Goal: Task Accomplishment & Management: Use online tool/utility

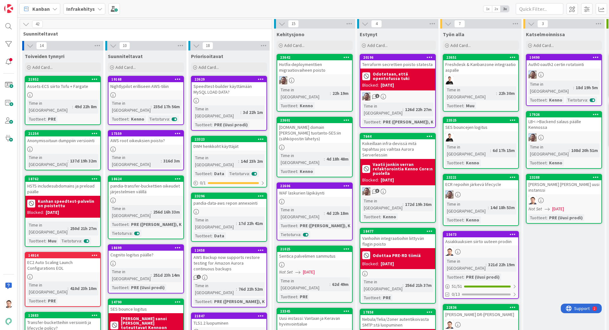
scroll to position [0, 204]
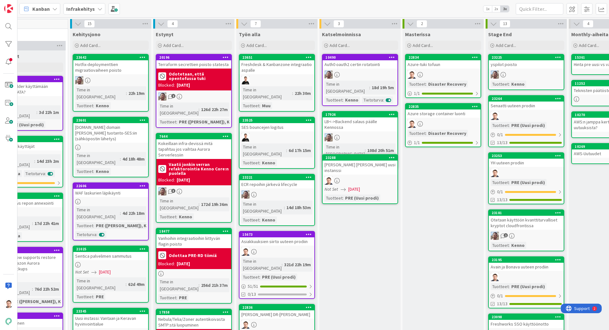
drag, startPoint x: 346, startPoint y: 170, endPoint x: 420, endPoint y: 165, distance: 74.7
drag, startPoint x: 341, startPoint y: 166, endPoint x: 409, endPoint y: 168, distance: 68.2
drag, startPoint x: 364, startPoint y: 163, endPoint x: 462, endPoint y: 179, distance: 99.2
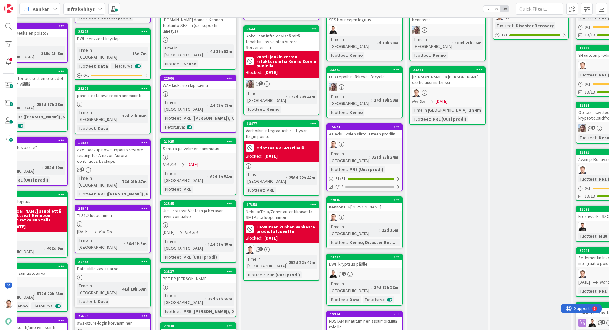
scroll to position [0, 116]
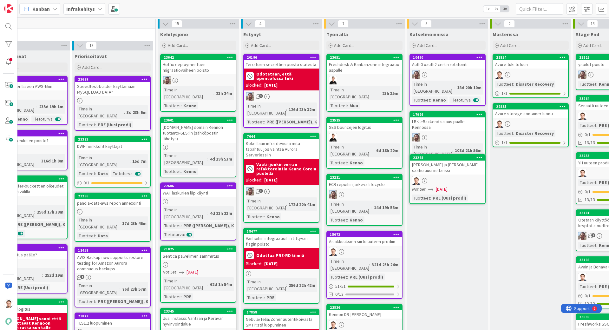
drag, startPoint x: 439, startPoint y: 169, endPoint x: 524, endPoint y: 169, distance: 85.0
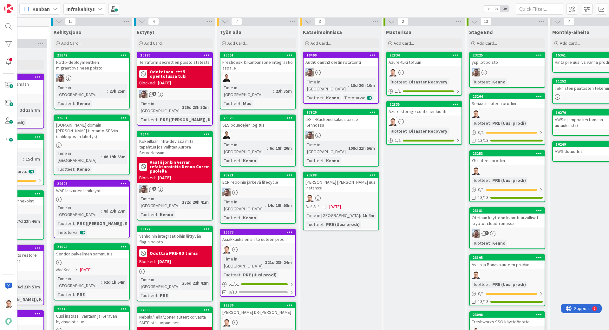
scroll to position [5, 223]
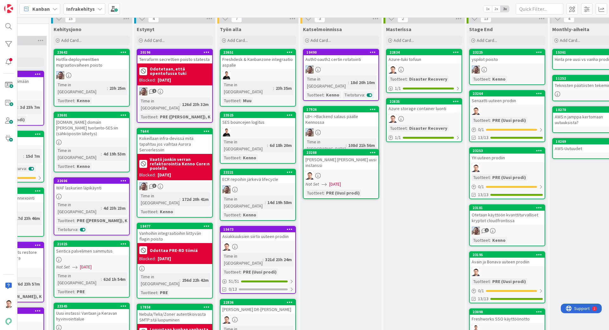
drag, startPoint x: 342, startPoint y: 157, endPoint x: 436, endPoint y: 174, distance: 95.0
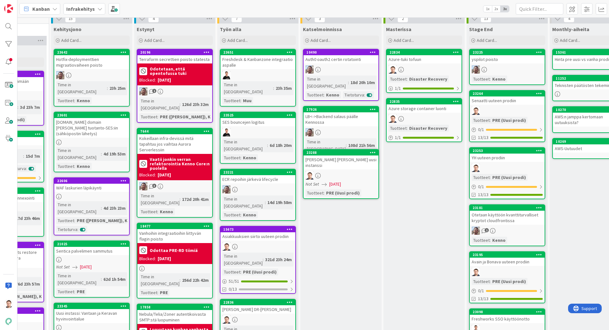
drag, startPoint x: 436, startPoint y: 174, endPoint x: 432, endPoint y: 172, distance: 4.7
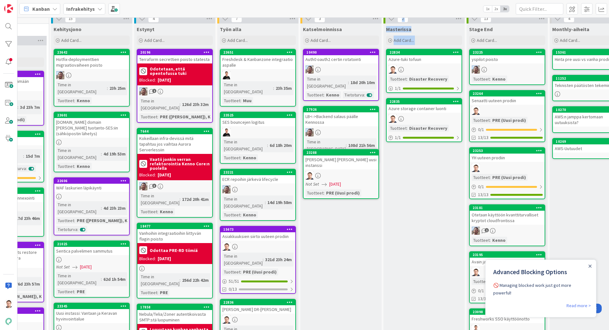
drag, startPoint x: 334, startPoint y: 152, endPoint x: 427, endPoint y: 176, distance: 96.4
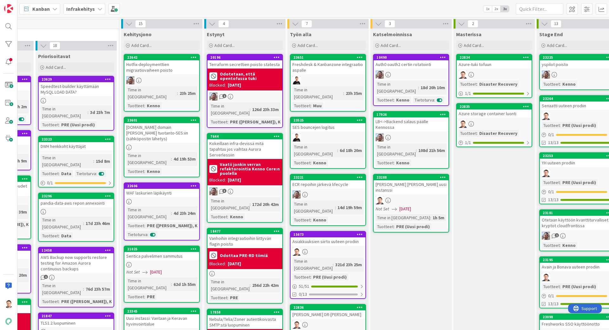
scroll to position [0, 165]
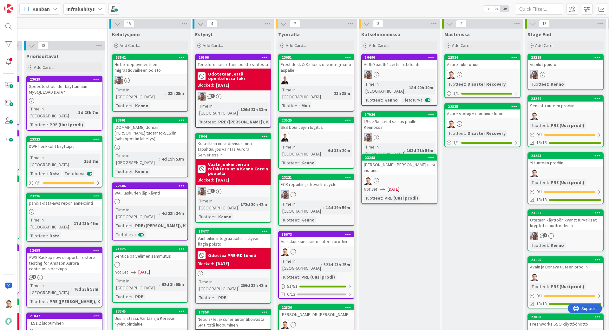
drag, startPoint x: 375, startPoint y: 157, endPoint x: 464, endPoint y: 169, distance: 89.7
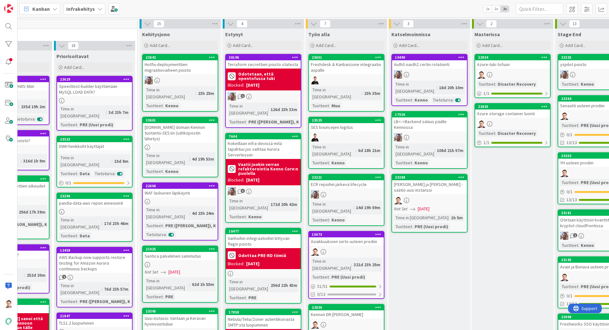
scroll to position [0, 137]
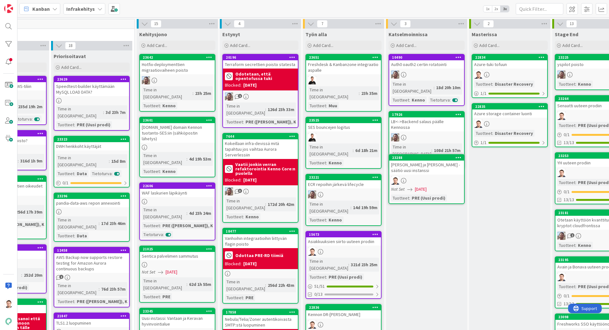
drag, startPoint x: 407, startPoint y: 158, endPoint x: 487, endPoint y: 172, distance: 81.7
drag, startPoint x: 470, startPoint y: 168, endPoint x: 522, endPoint y: 186, distance: 54.8
drag, startPoint x: 431, startPoint y: 159, endPoint x: 516, endPoint y: 187, distance: 88.9
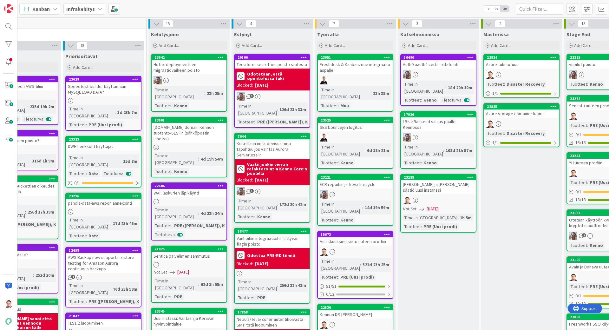
scroll to position [0, 135]
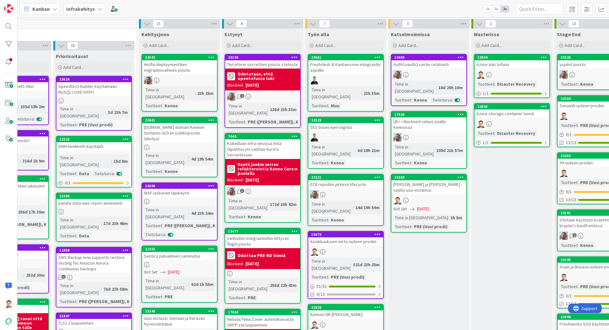
click at [446, 180] on div "[PERSON_NAME] ja [PERSON_NAME] -säätiö uusi instanssi" at bounding box center [428, 187] width 75 height 14
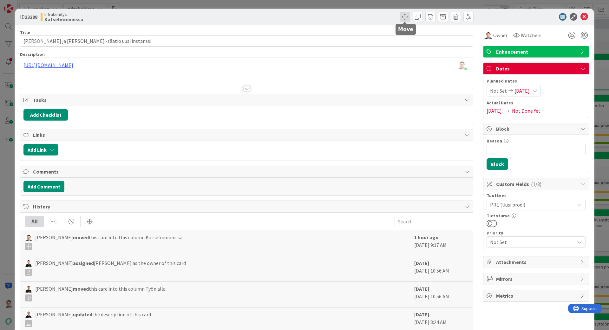
click at [406, 16] on span at bounding box center [405, 17] width 10 height 10
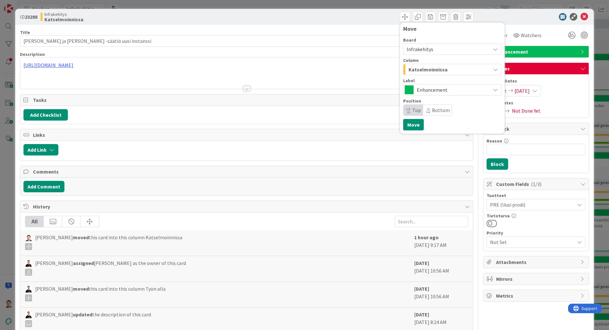
click at [437, 68] on span "Katselmoinnissa" at bounding box center [427, 69] width 39 height 8
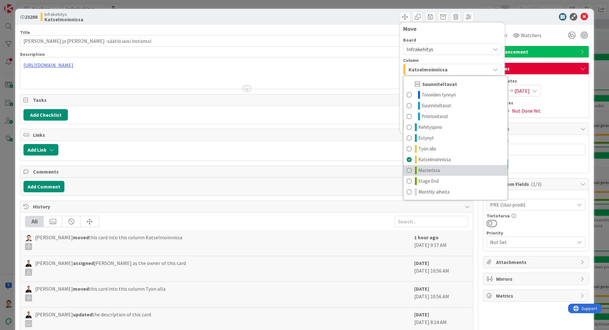
click at [434, 170] on span "Masterissa" at bounding box center [429, 170] width 22 height 8
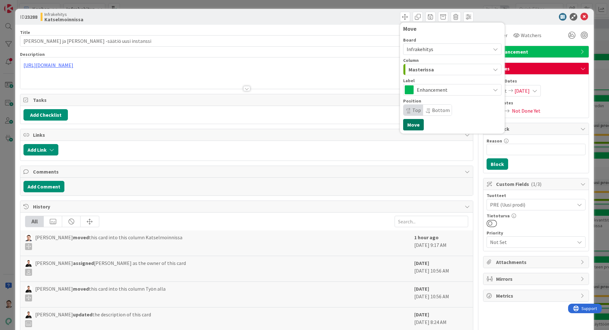
click at [415, 128] on button "Move" at bounding box center [413, 124] width 21 height 11
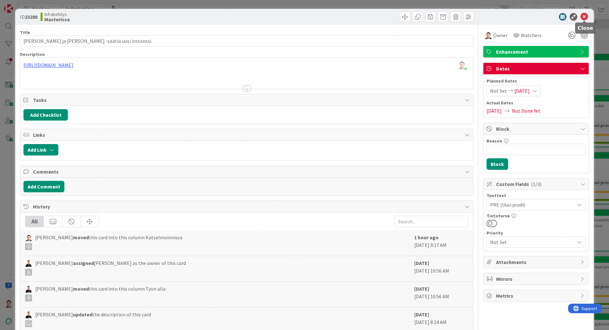
click at [587, 20] on icon at bounding box center [584, 17] width 8 height 8
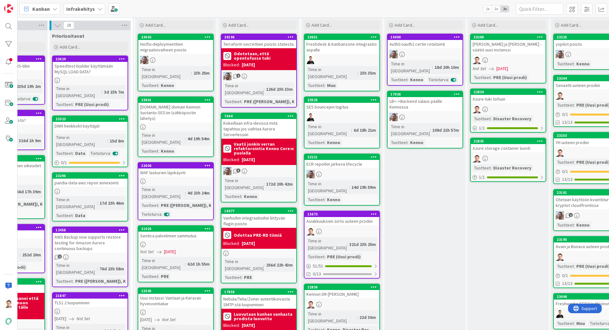
scroll to position [0, 139]
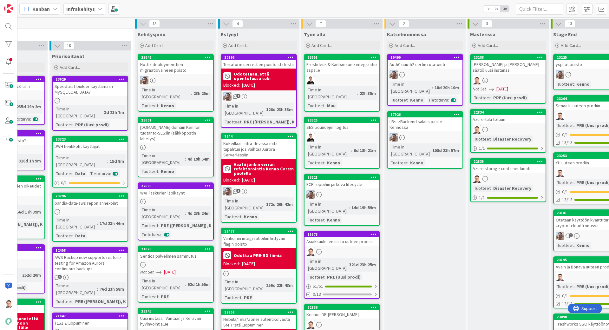
click at [162, 123] on div "[DOMAIN_NAME] domain Kennon tuotanto-SES:iin (sähköpostin lähetys)" at bounding box center [175, 133] width 75 height 20
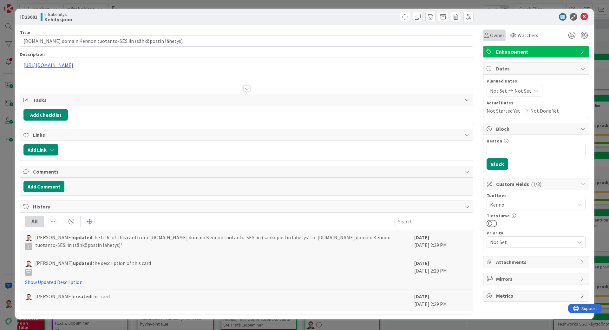
click at [498, 31] on span "Owner" at bounding box center [497, 35] width 14 height 8
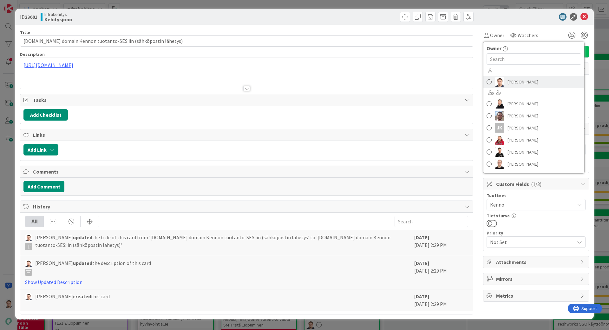
click at [508, 78] on span "Thomas Gustafsson" at bounding box center [522, 82] width 31 height 10
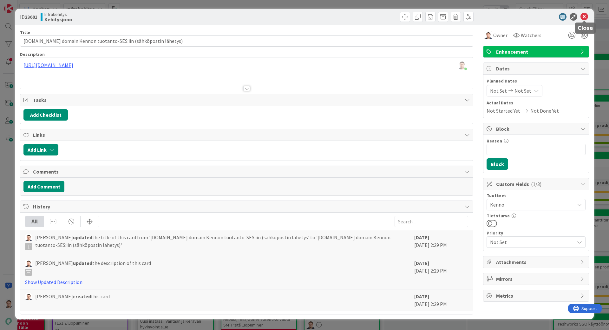
click at [585, 15] on icon at bounding box center [584, 17] width 8 height 8
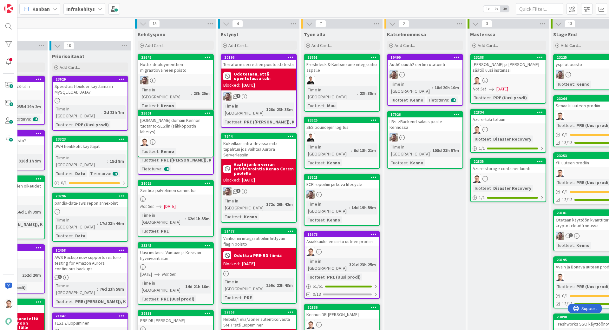
drag, startPoint x: 149, startPoint y: 111, endPoint x: 261, endPoint y: 159, distance: 121.0
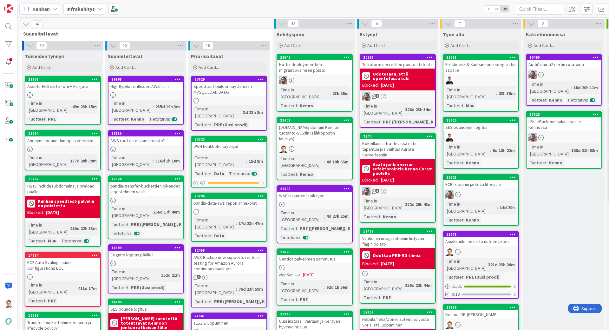
click at [345, 118] on icon at bounding box center [346, 120] width 6 height 4
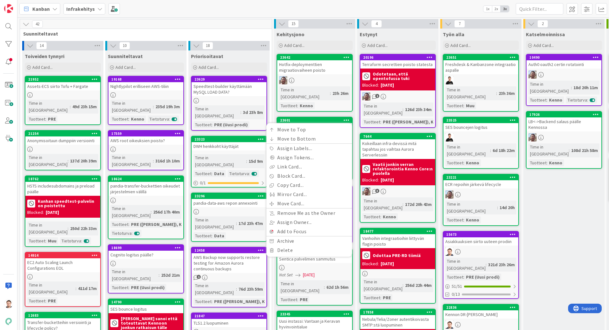
click at [345, 118] on icon at bounding box center [346, 120] width 6 height 4
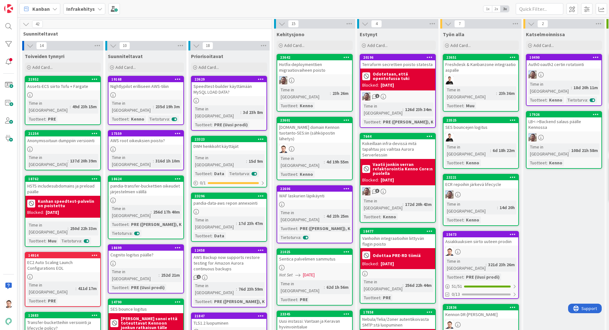
click at [347, 118] on icon at bounding box center [346, 120] width 6 height 4
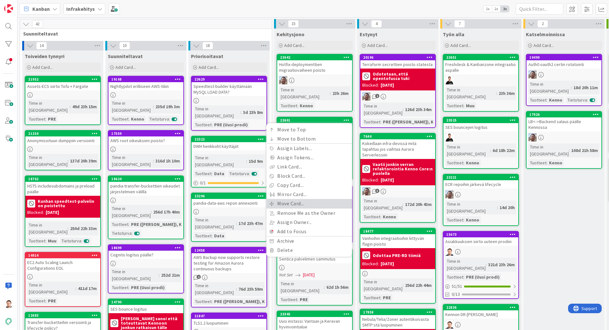
click at [327, 199] on link "Move Card..." at bounding box center [309, 203] width 86 height 9
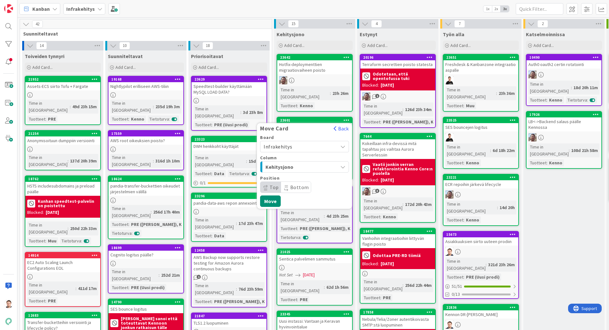
click at [334, 162] on div "Kehitysjono" at bounding box center [301, 167] width 74 height 10
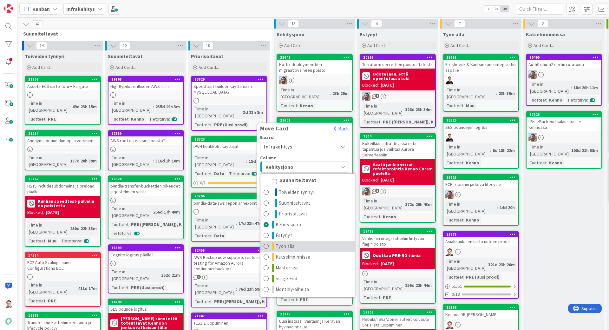
click at [298, 241] on link "Työn alla" at bounding box center [307, 246] width 94 height 11
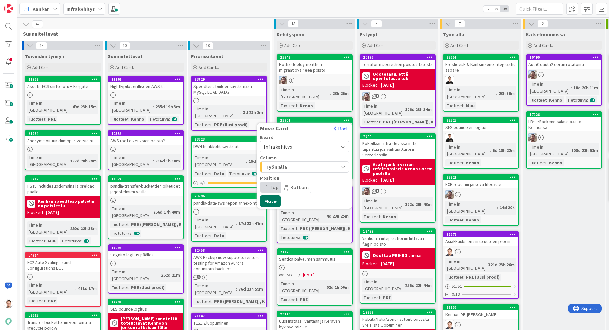
click at [277, 195] on button "Move" at bounding box center [270, 200] width 21 height 11
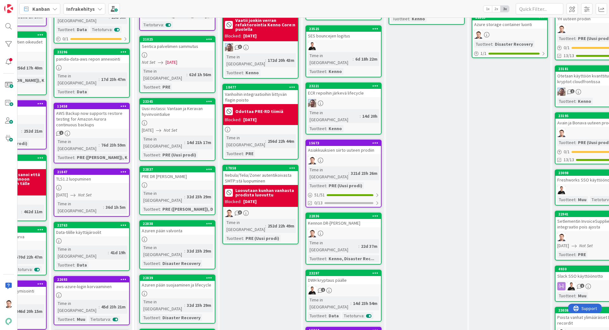
scroll to position [0, 137]
